Goal: Navigation & Orientation: Find specific page/section

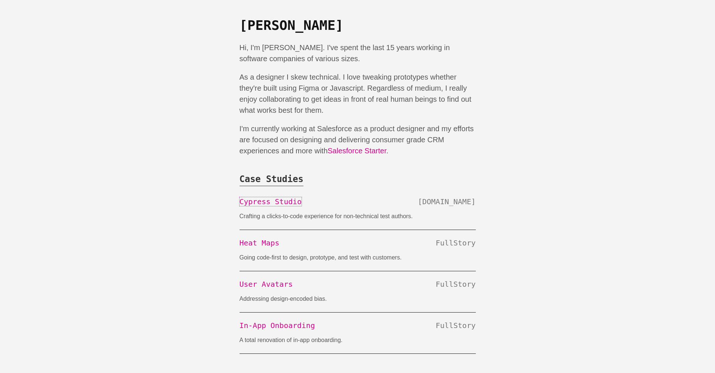
click at [259, 203] on link "Cypress Studio" at bounding box center [270, 201] width 62 height 9
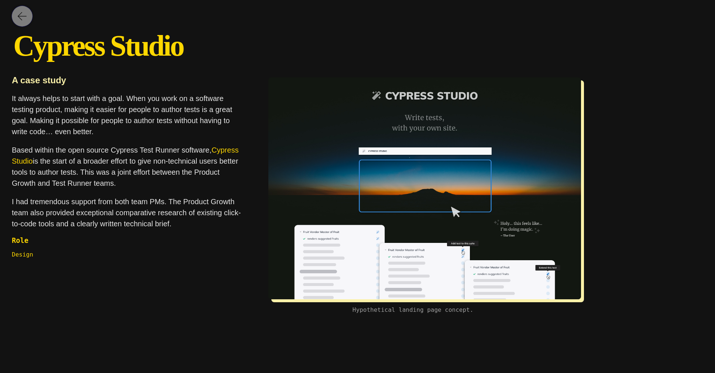
click at [20, 18] on img at bounding box center [22, 16] width 9 height 9
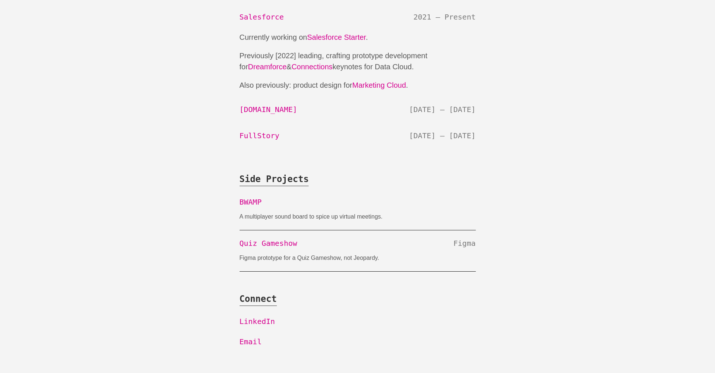
scroll to position [414, 0]
